Goal: Information Seeking & Learning: Learn about a topic

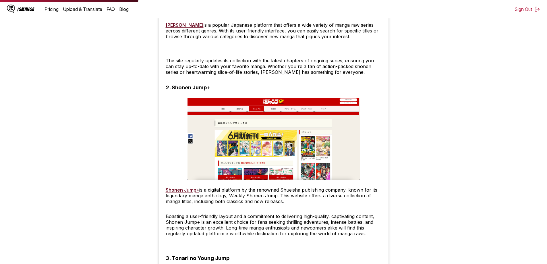
scroll to position [614, 0]
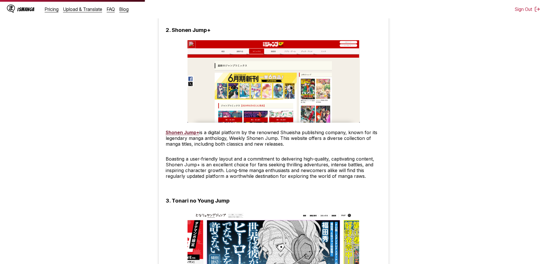
click at [232, 92] on img at bounding box center [274, 81] width 172 height 83
click at [188, 131] on link "Shonen Jump+" at bounding box center [183, 133] width 34 height 6
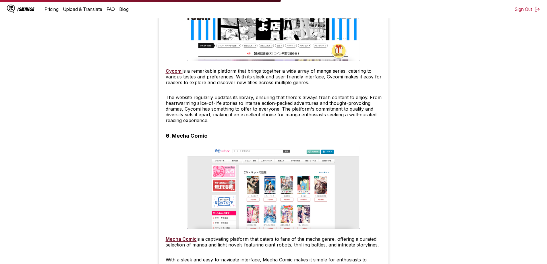
scroll to position [1246, 0]
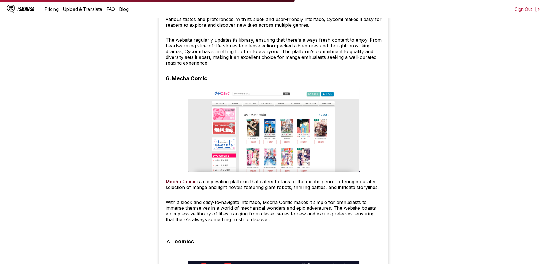
click at [198, 77] on h3 "6. Mecha Comic" at bounding box center [187, 78] width 42 height 7
click at [182, 180] on link "Mecha Comic" at bounding box center [181, 182] width 31 height 6
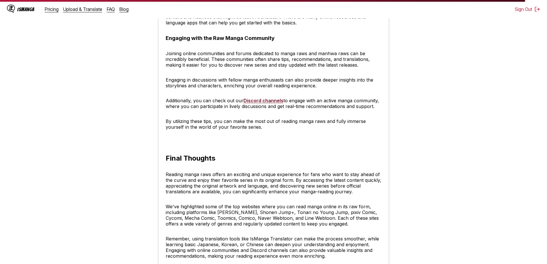
scroll to position [2338, 0]
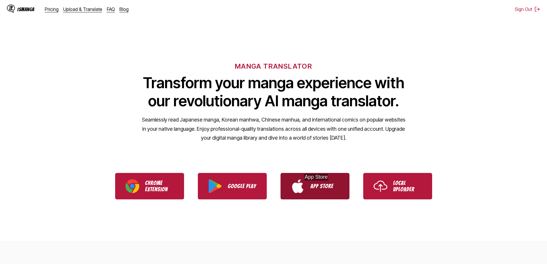
click at [319, 186] on p "App Store" at bounding box center [325, 186] width 29 height 6
